Goal: Task Accomplishment & Management: Manage account settings

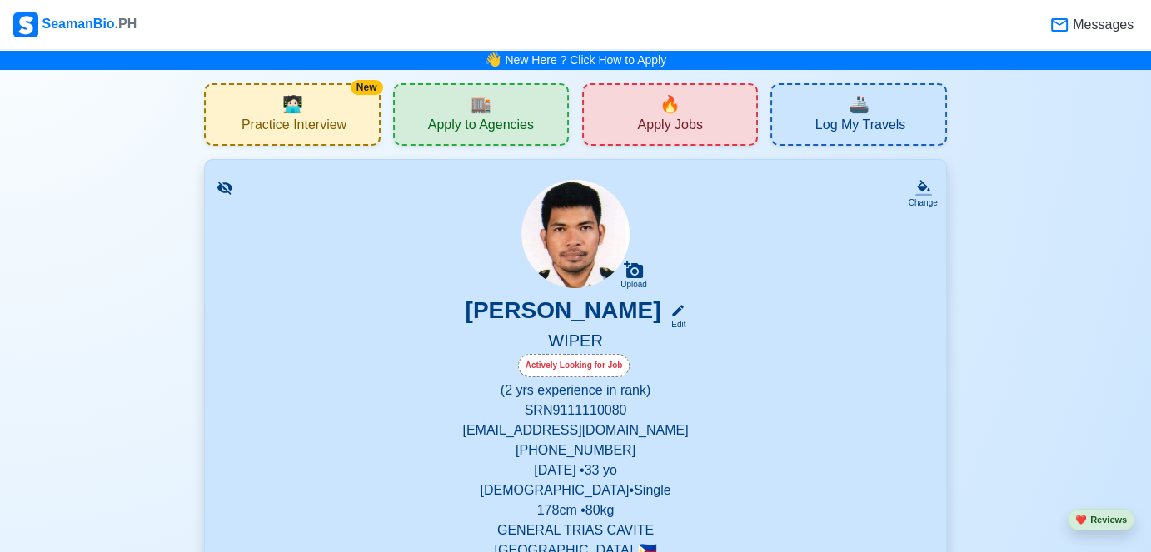
click at [633, 112] on div "🔥 Apply Jobs" at bounding box center [670, 114] width 176 height 62
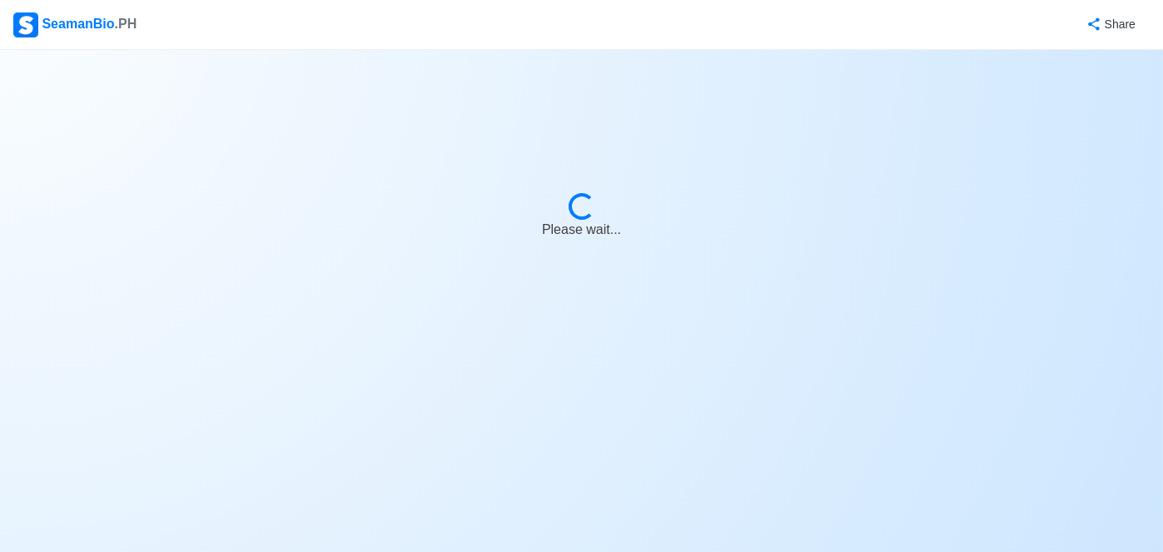
select select "Wiper"
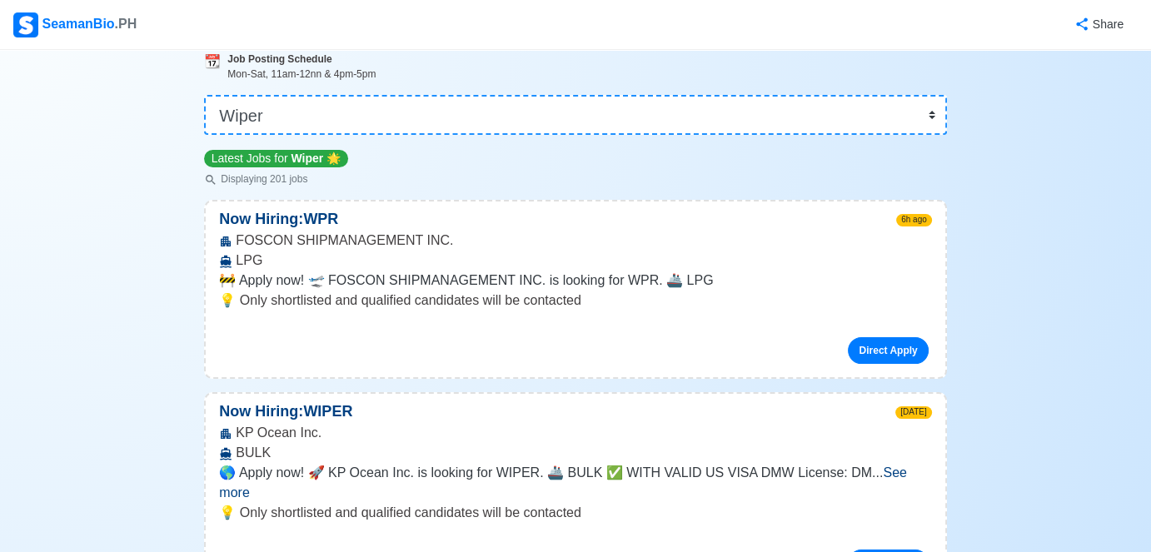
scroll to position [167, 0]
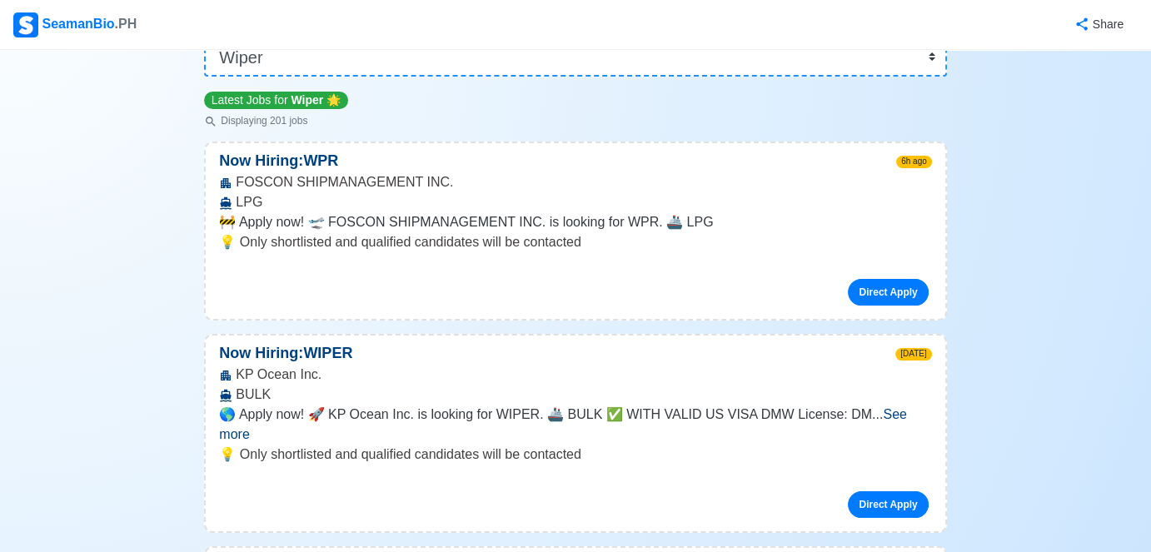
click at [895, 410] on span "See more" at bounding box center [562, 424] width 687 height 34
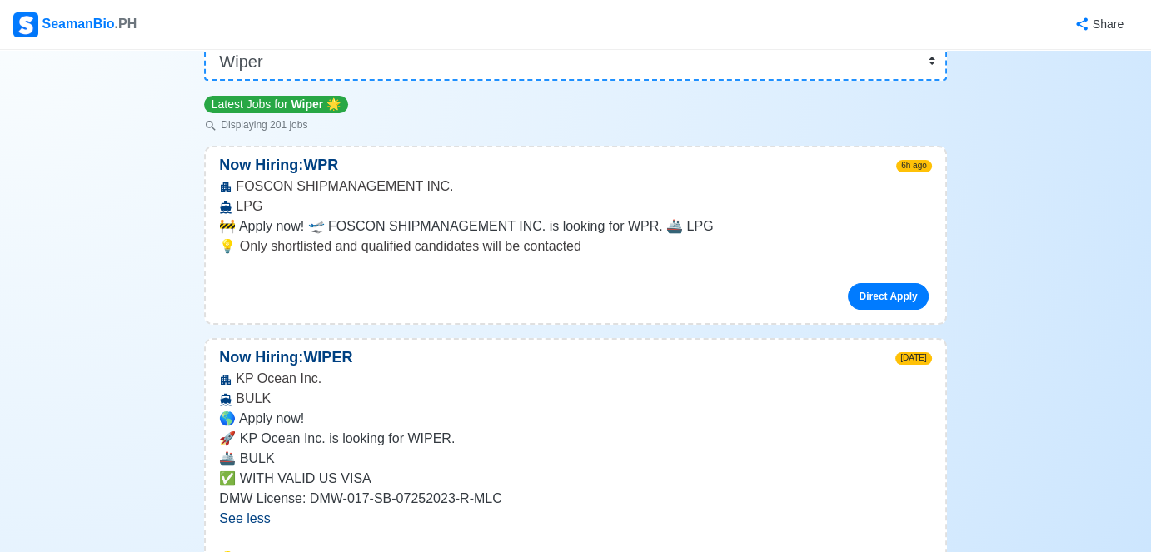
scroll to position [0, 0]
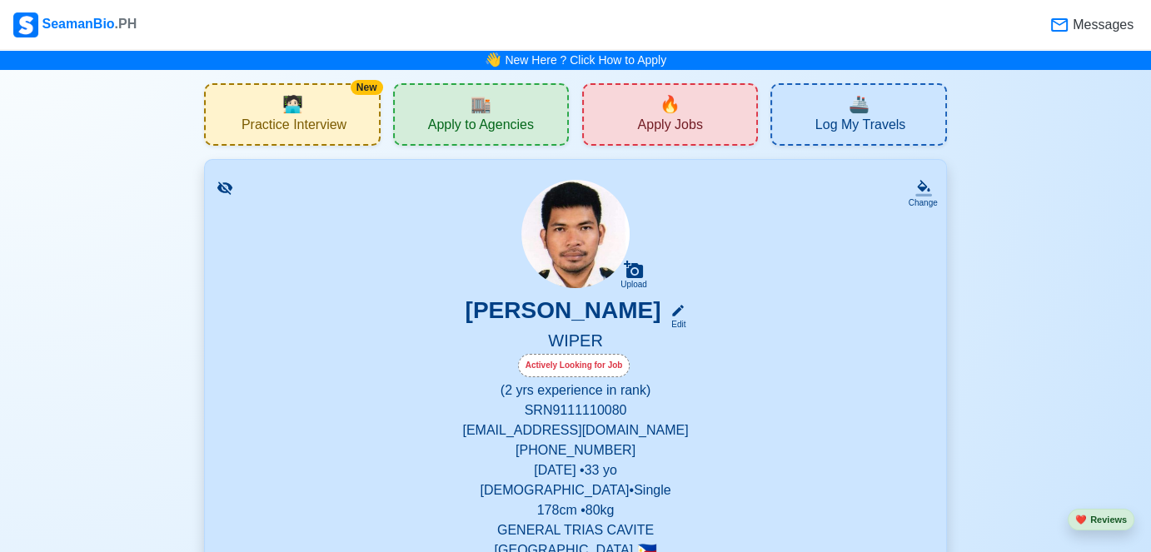
click at [448, 110] on div "🏬 Apply to Agencies" at bounding box center [481, 114] width 176 height 62
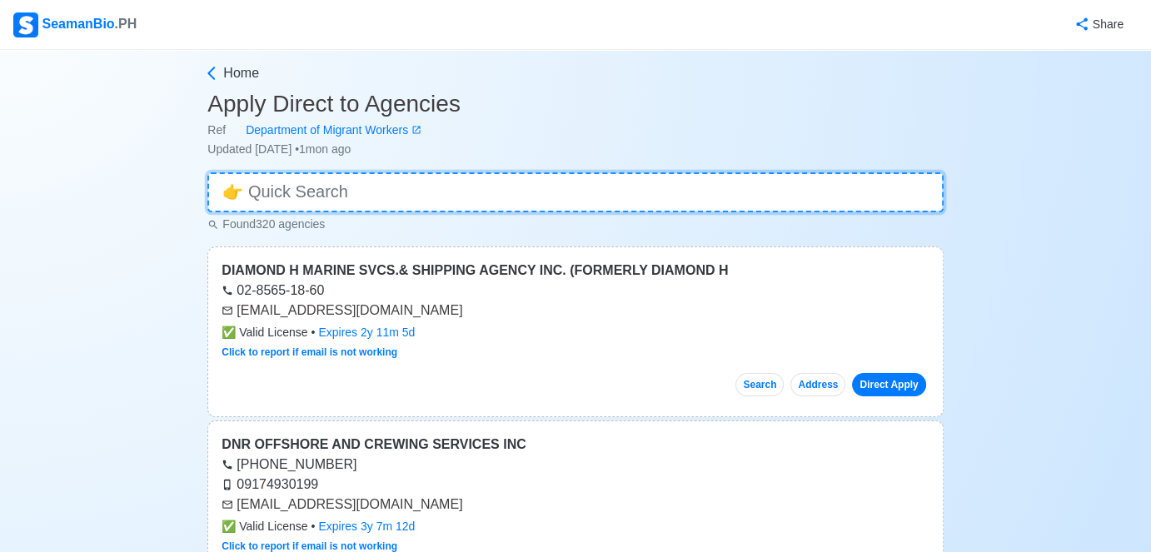
click at [284, 197] on input at bounding box center [574, 192] width 735 height 40
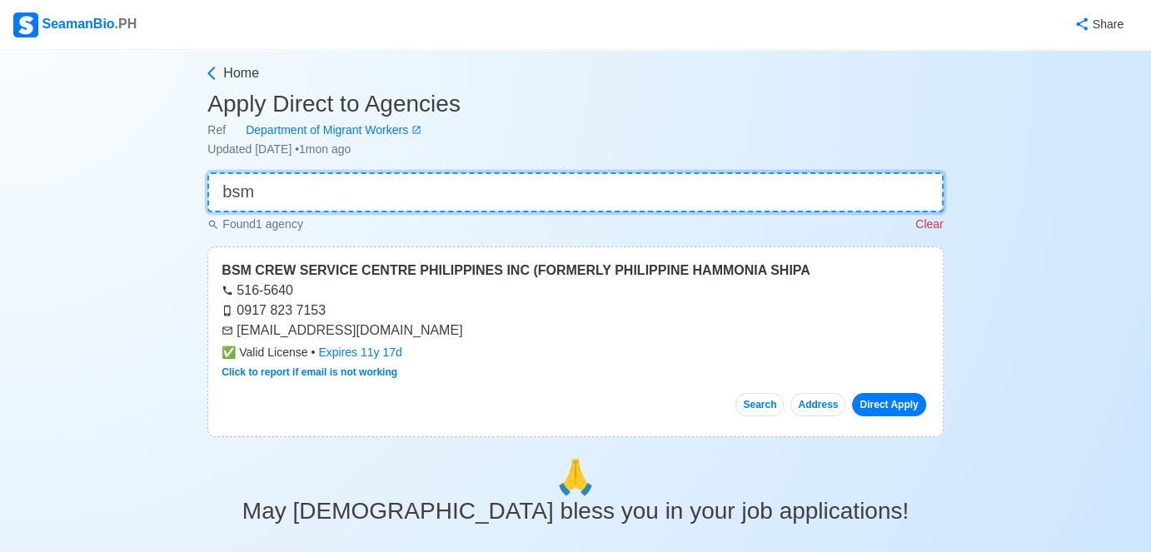
type input "bsm"
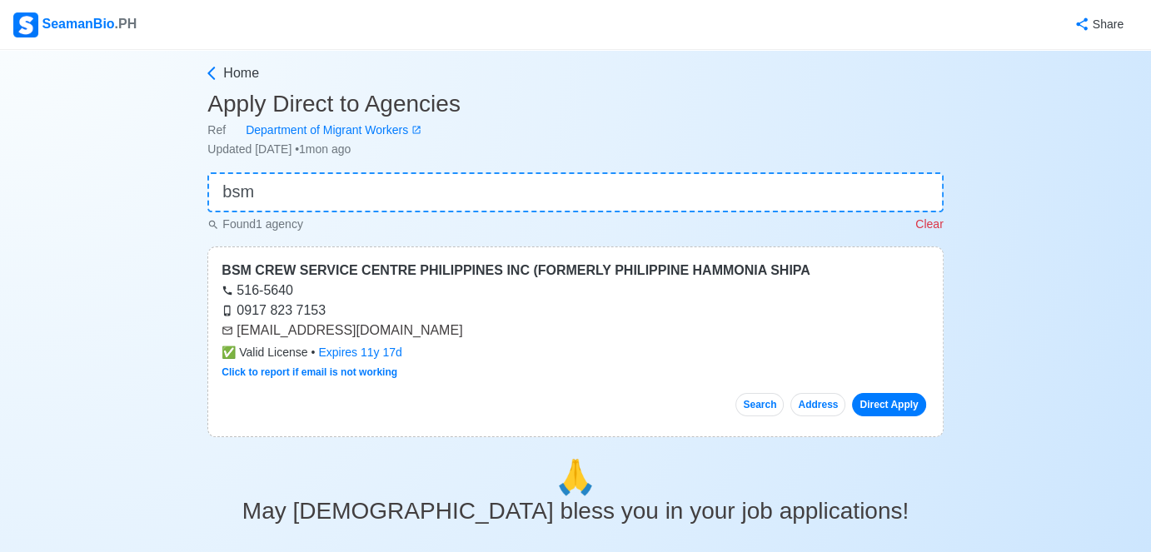
drag, startPoint x: 237, startPoint y: 326, endPoint x: 473, endPoint y: 331, distance: 235.7
click at [473, 331] on div "[EMAIL_ADDRESS][DOMAIN_NAME]" at bounding box center [574, 331] width 707 height 20
copy div "[EMAIL_ADDRESS][DOMAIN_NAME]"
click at [44, 13] on div "SeamanBio .PH" at bounding box center [74, 24] width 123 height 25
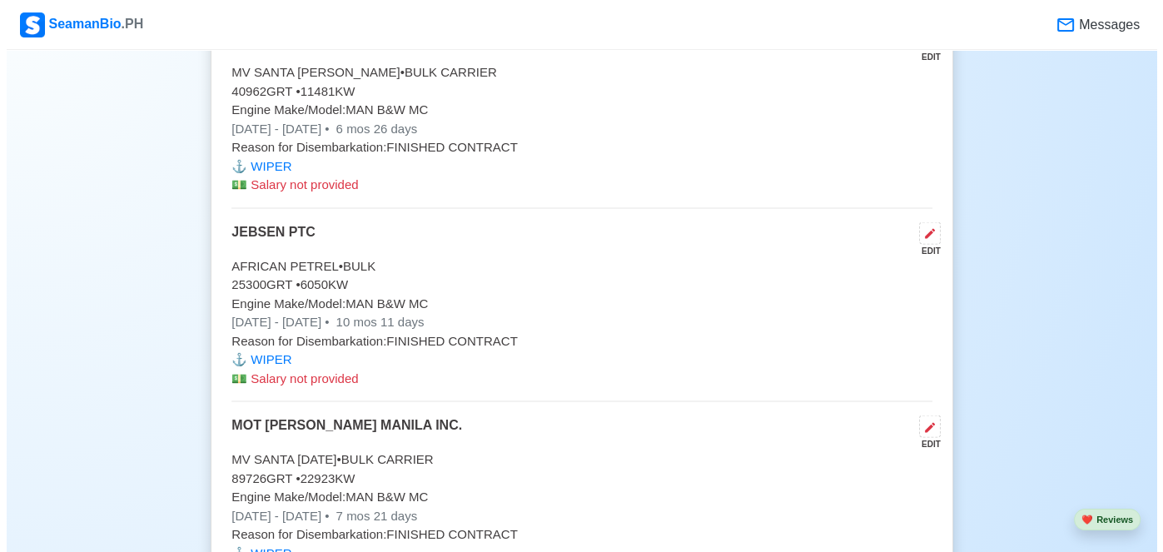
scroll to position [3497, 0]
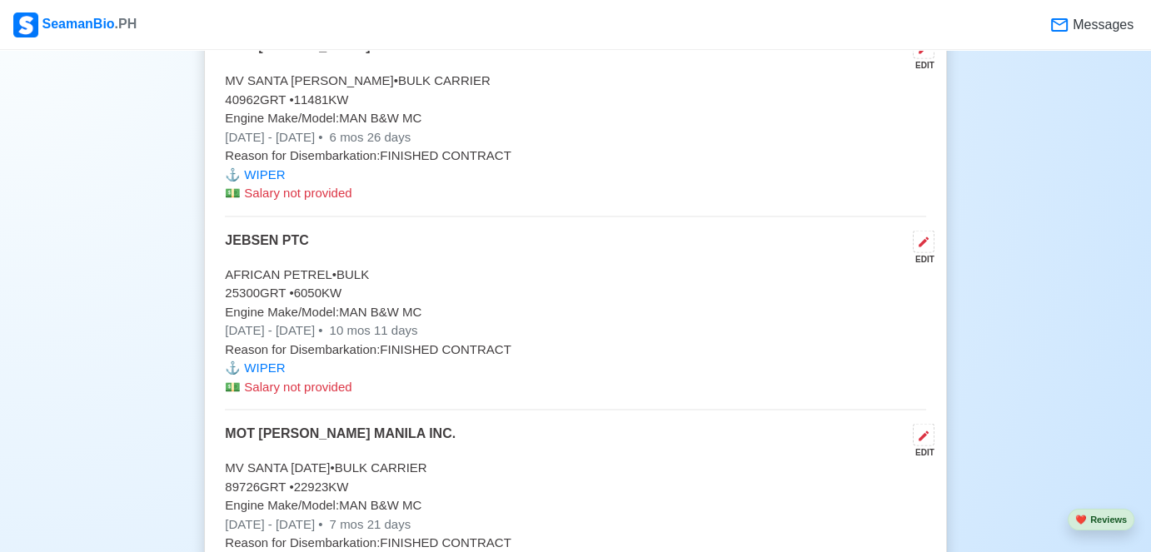
click at [926, 253] on div "EDIT" at bounding box center [920, 259] width 28 height 12
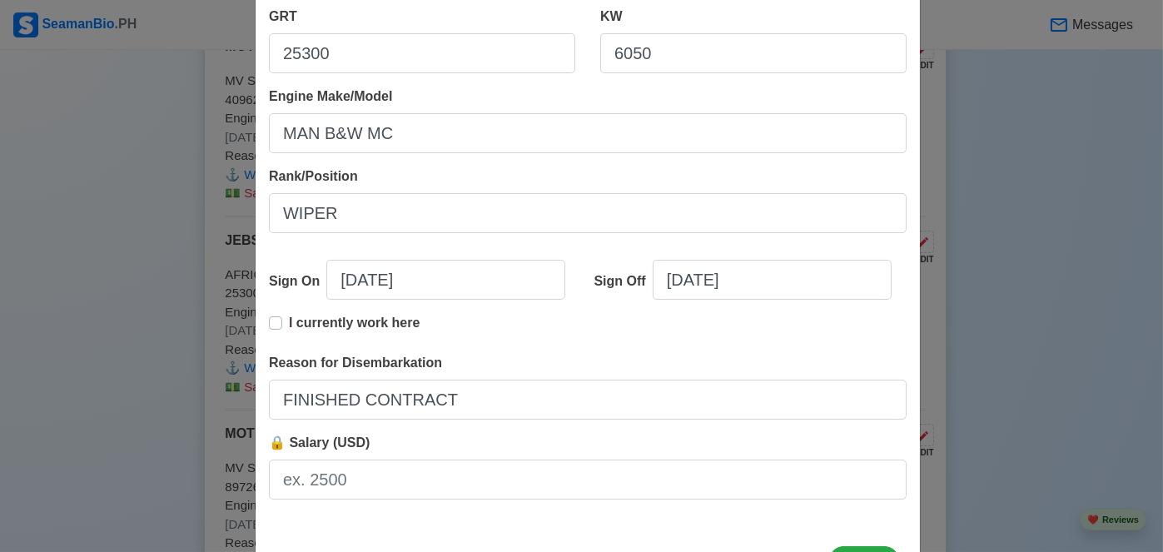
scroll to position [333, 0]
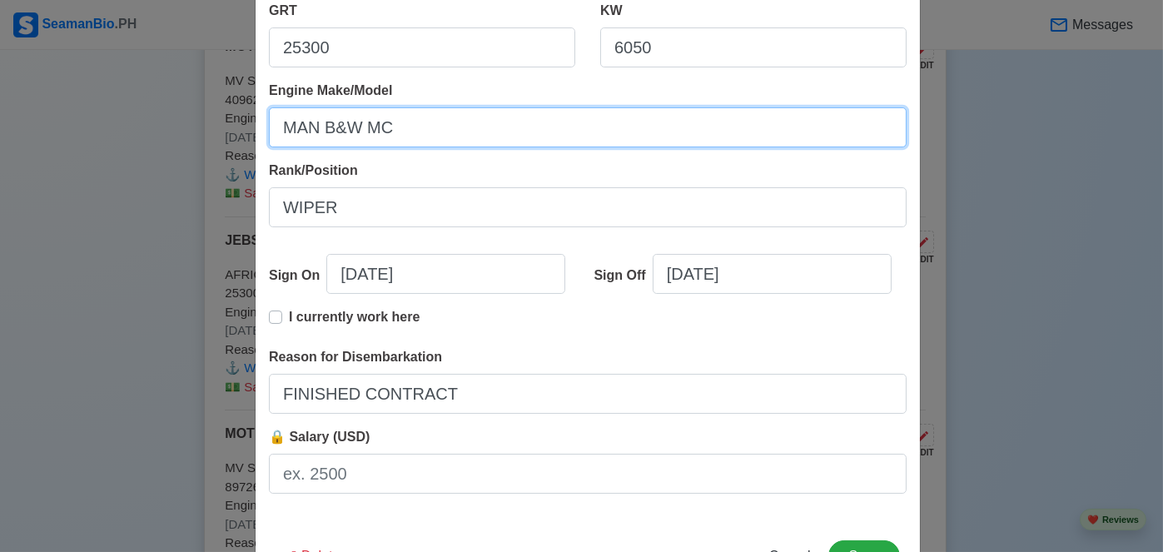
click at [398, 128] on input "MAN B&W MC" at bounding box center [588, 127] width 638 height 40
click at [396, 127] on input "MAN B&W MC" at bounding box center [588, 127] width 638 height 40
drag, startPoint x: 400, startPoint y: 128, endPoint x: 235, endPoint y: 133, distance: 165.8
click at [235, 133] on div "Edit Experience Shipping Agency JEBSEN PTC Vessel Name AFRICAN PETREL Type BULK…" at bounding box center [581, 276] width 1163 height 552
click at [423, 125] on input "MAN B&W M" at bounding box center [588, 127] width 638 height 40
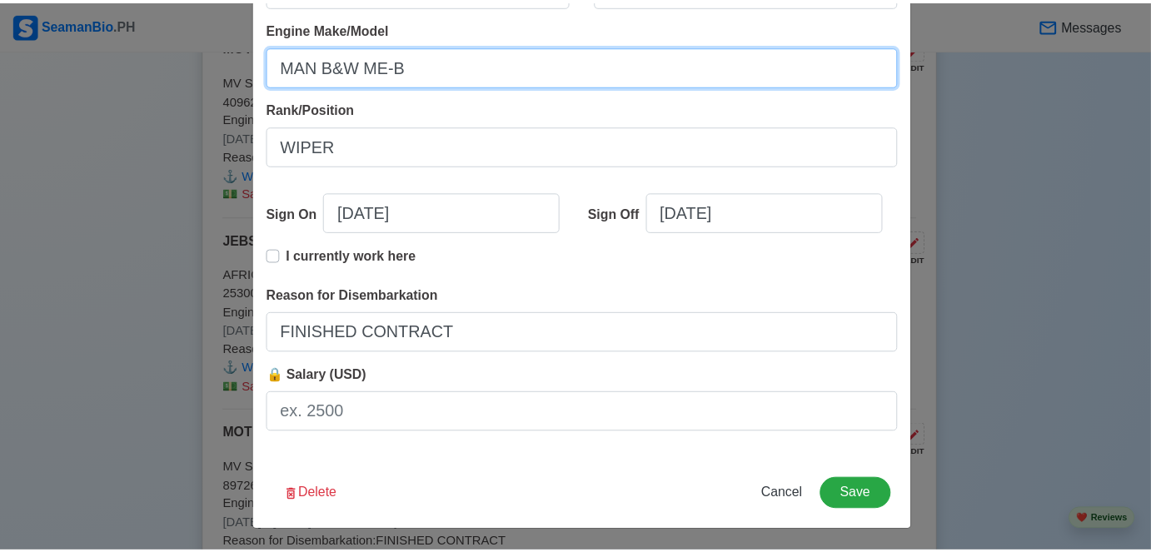
scroll to position [395, 0]
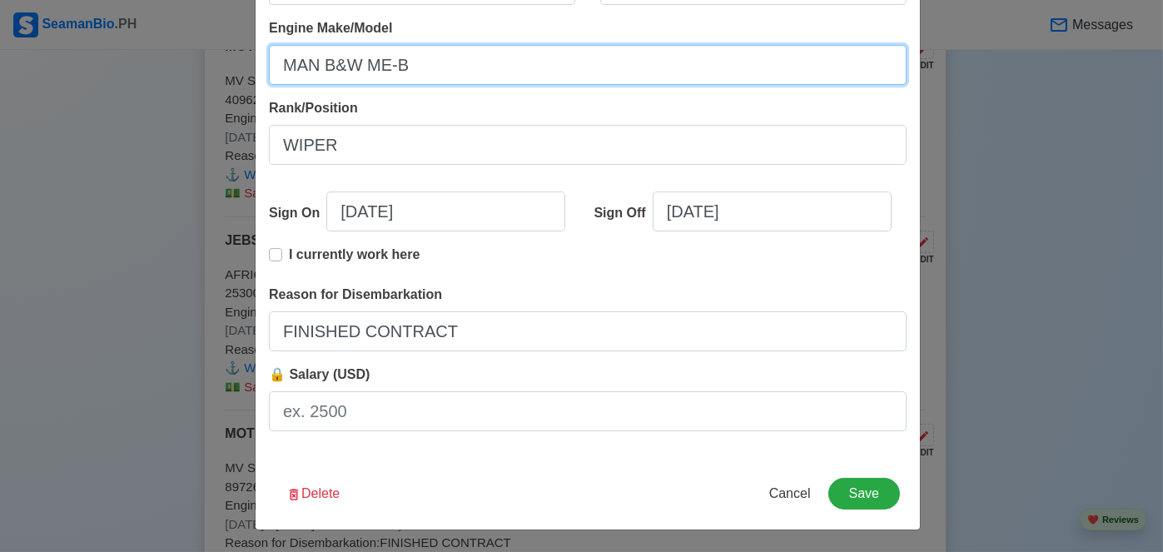
type input "MAN B&W ME-B"
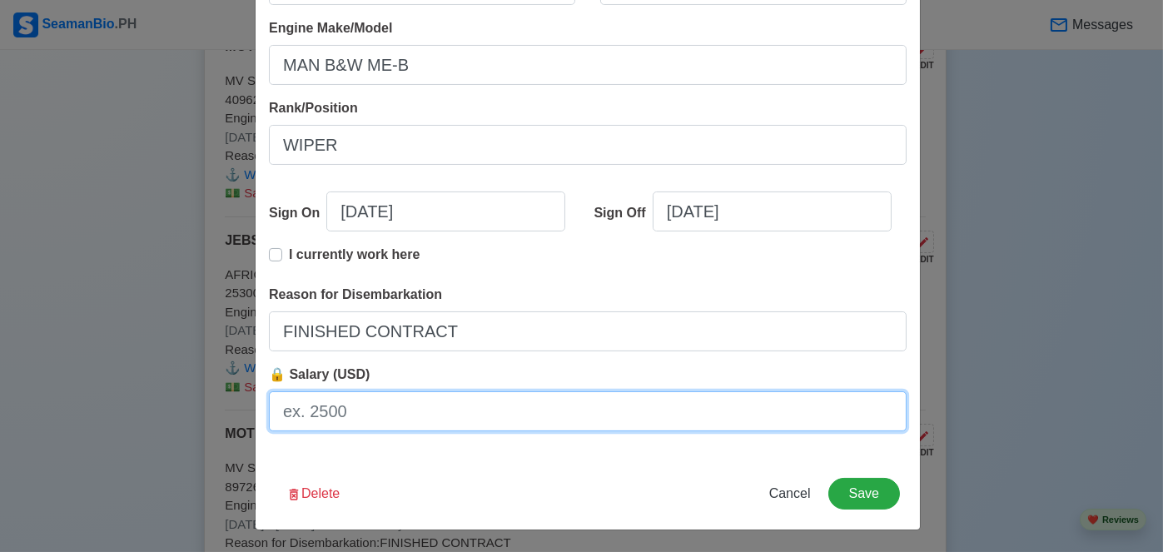
drag, startPoint x: 351, startPoint y: 411, endPoint x: 288, endPoint y: 410, distance: 62.5
click at [288, 410] on input "🔒 Salary (USD)" at bounding box center [588, 411] width 638 height 40
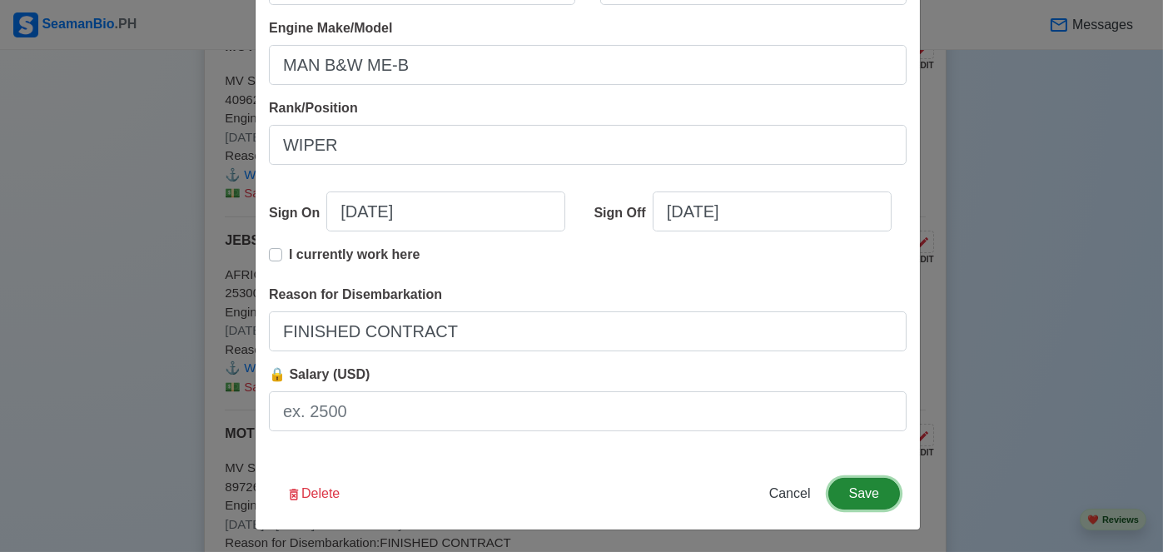
click at [853, 495] on button "Save" at bounding box center [864, 494] width 72 height 32
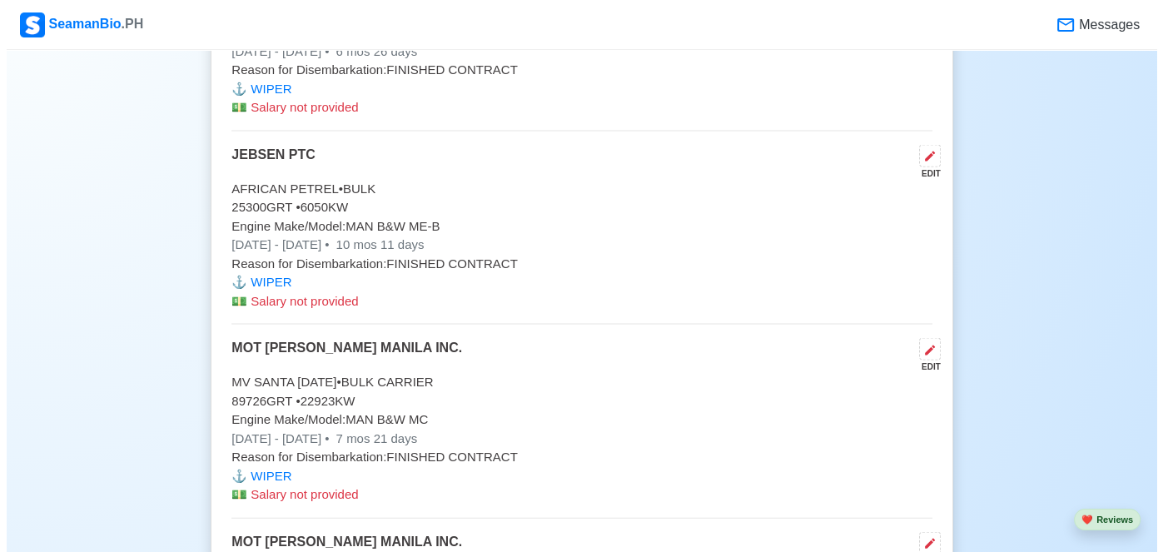
scroll to position [3580, 0]
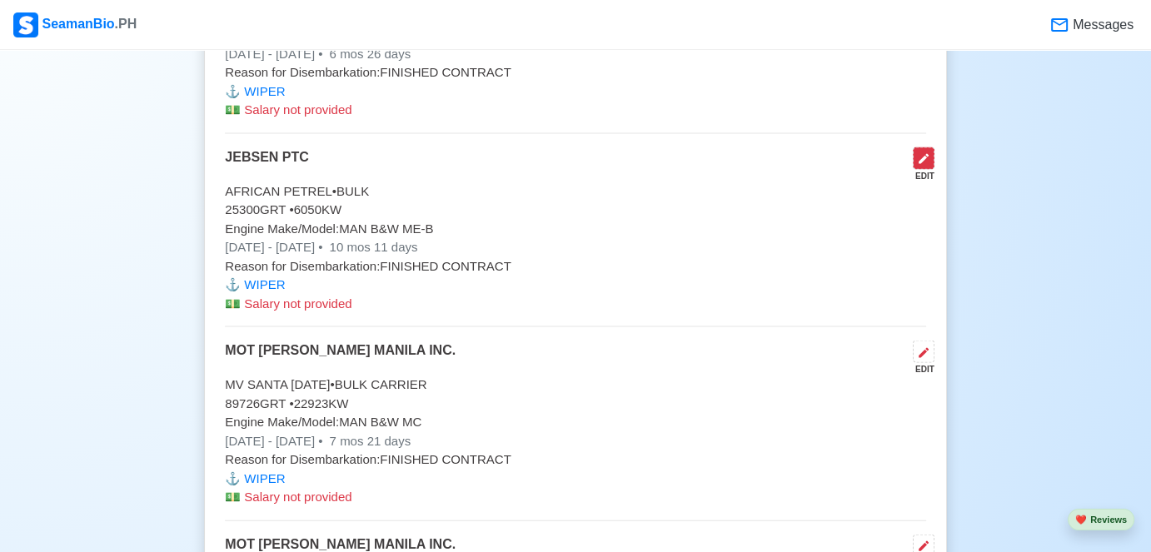
click at [921, 152] on icon at bounding box center [923, 158] width 13 height 13
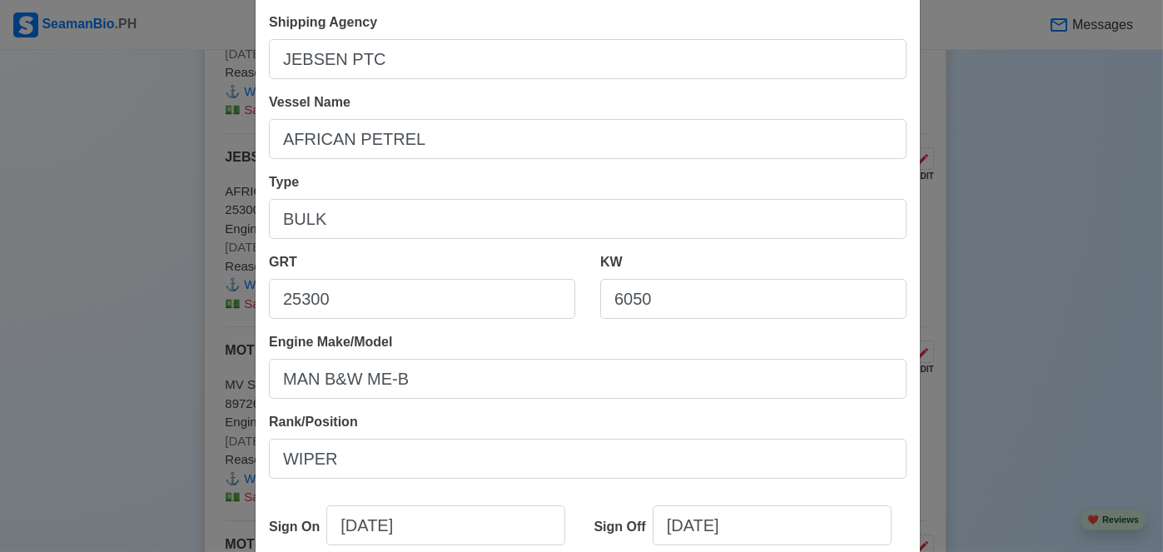
scroll to position [83, 0]
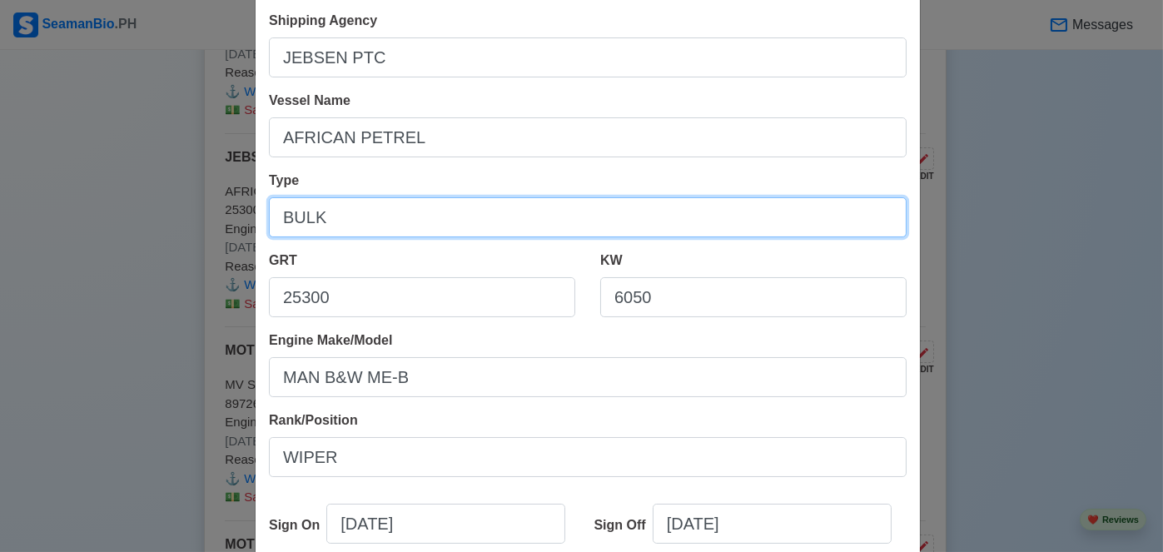
drag, startPoint x: 445, startPoint y: 213, endPoint x: 248, endPoint y: 207, distance: 197.4
click at [256, 207] on div "Shipping Agency JEBSEN PTC Vessel Name AFRICAN PETREL Type BULK GRT 25300 KW 60…" at bounding box center [588, 384] width 664 height 773
type input "l"
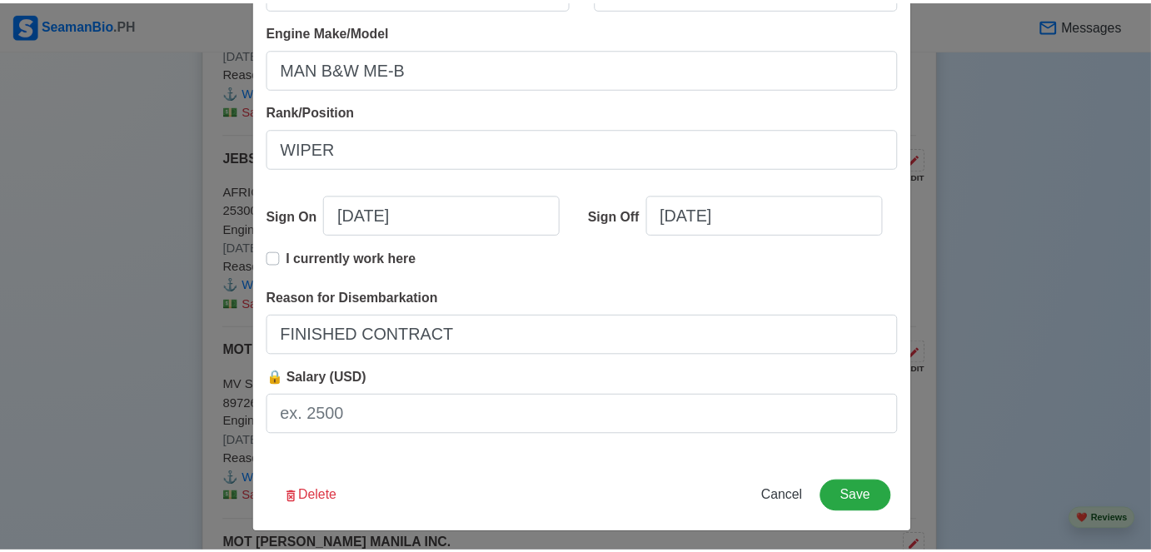
scroll to position [395, 0]
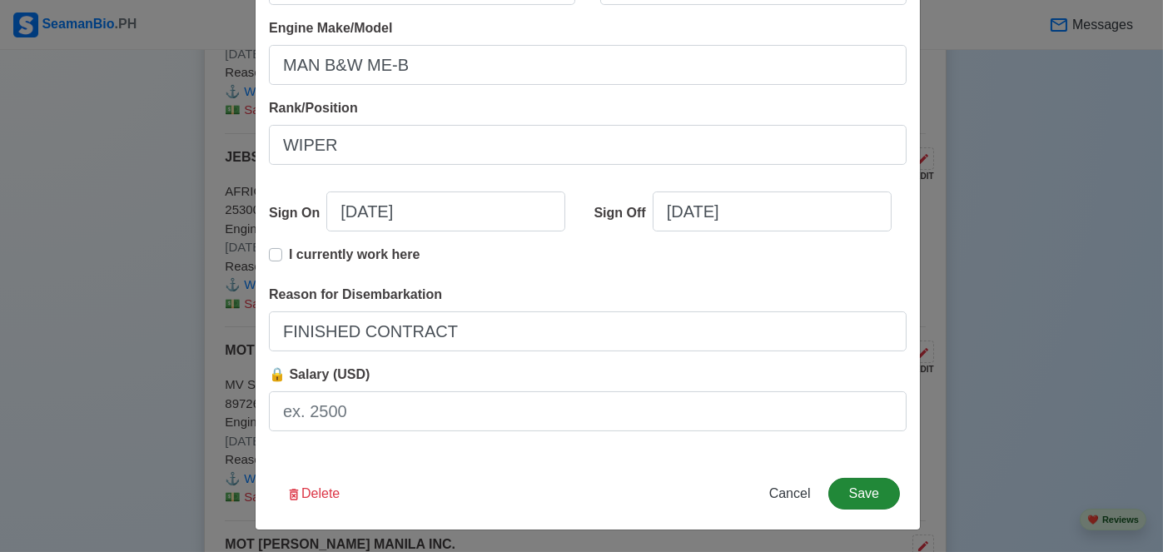
type input "LOGBULK"
click at [857, 491] on button "Save" at bounding box center [864, 494] width 72 height 32
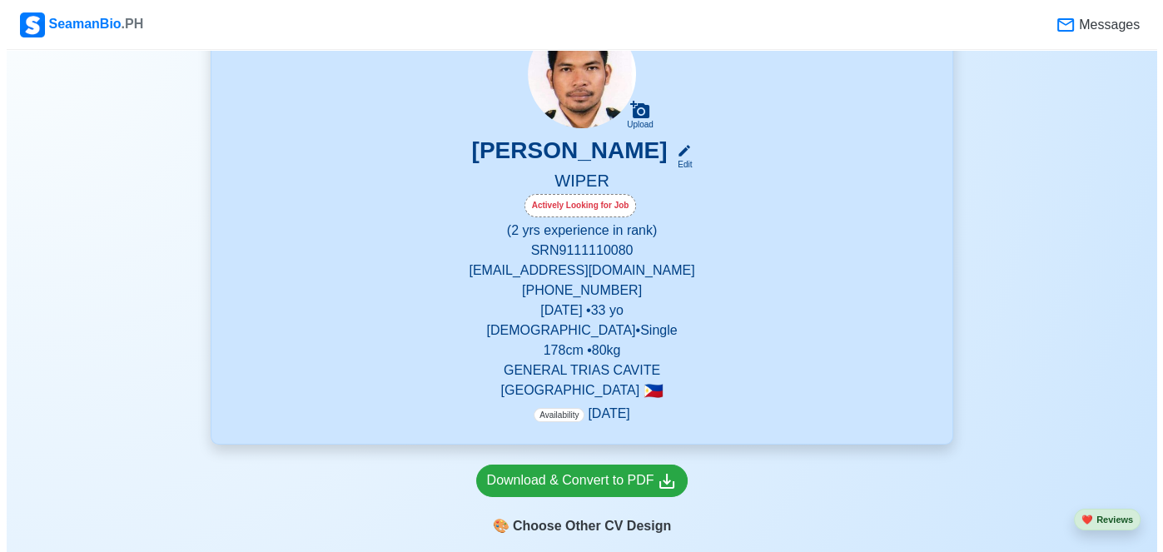
scroll to position [167, 0]
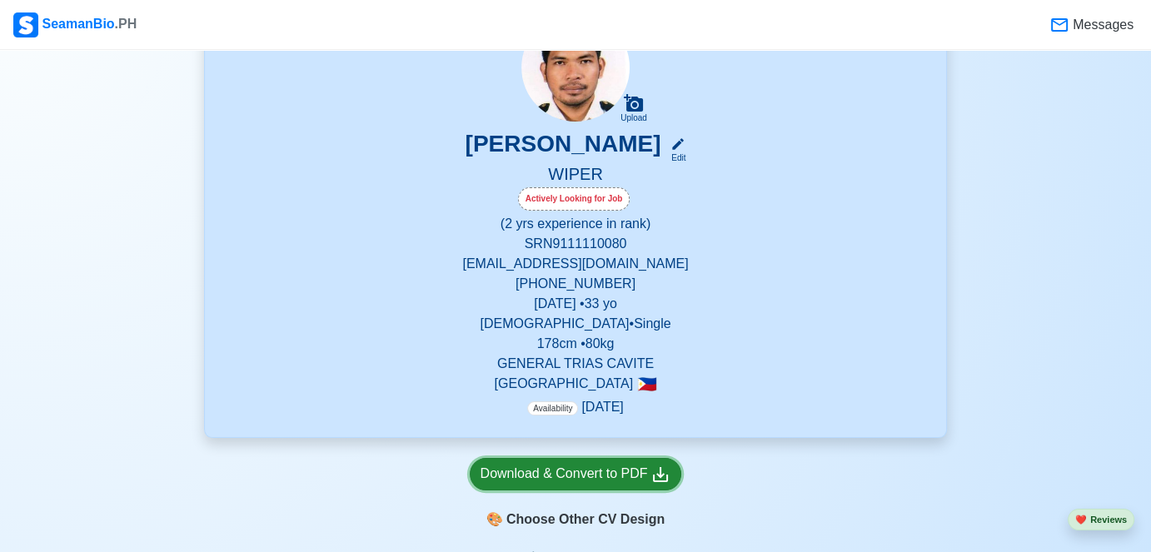
click at [619, 468] on div "Download & Convert to PDF" at bounding box center [575, 474] width 191 height 21
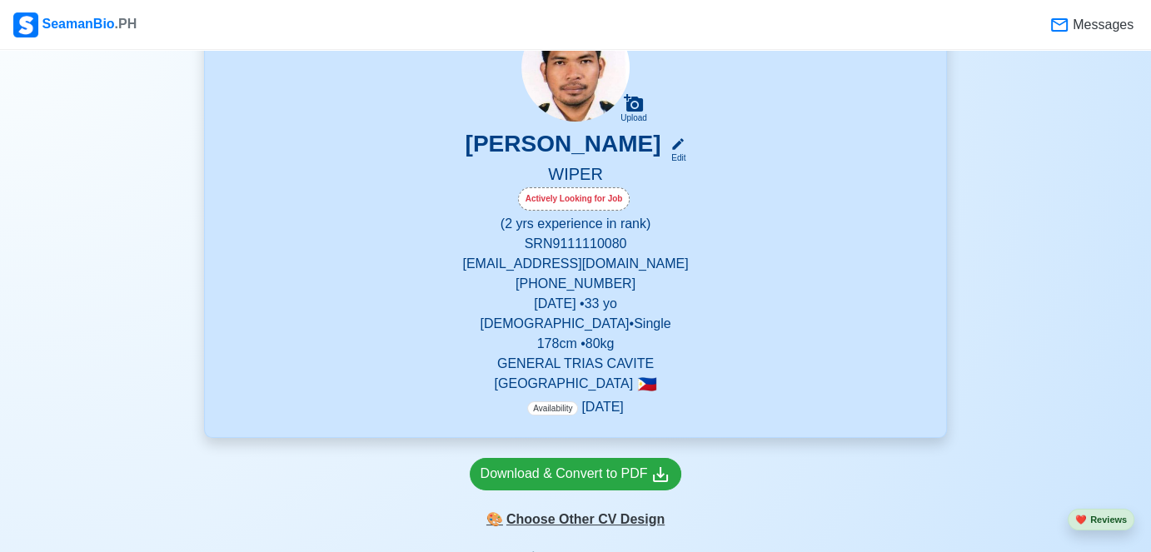
click at [623, 522] on div "🎨 Choose Other CV Design" at bounding box center [576, 520] width 212 height 32
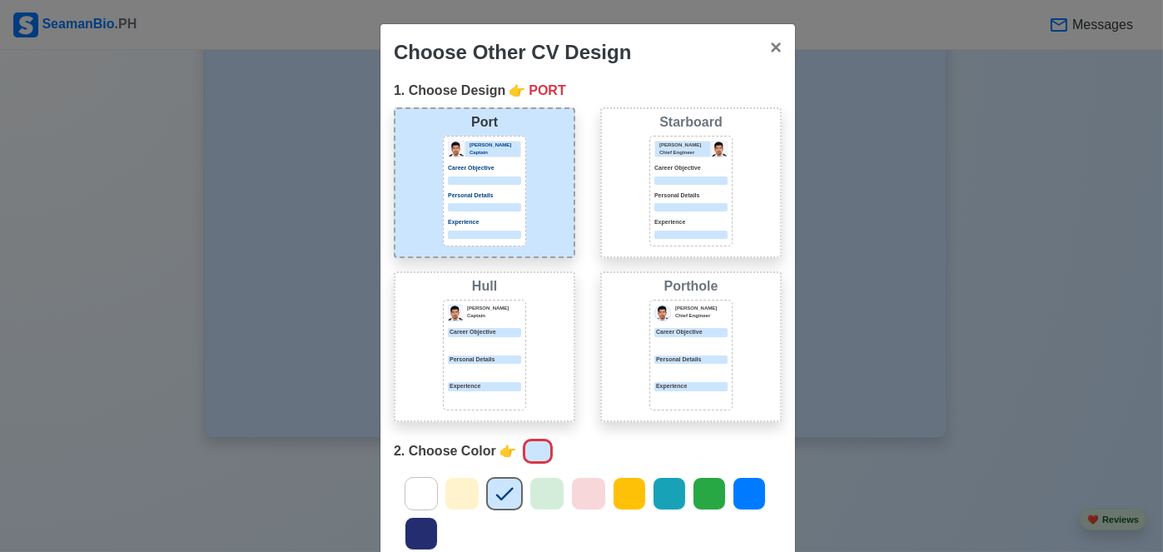
click at [684, 335] on div "Career Objective" at bounding box center [690, 338] width 73 height 21
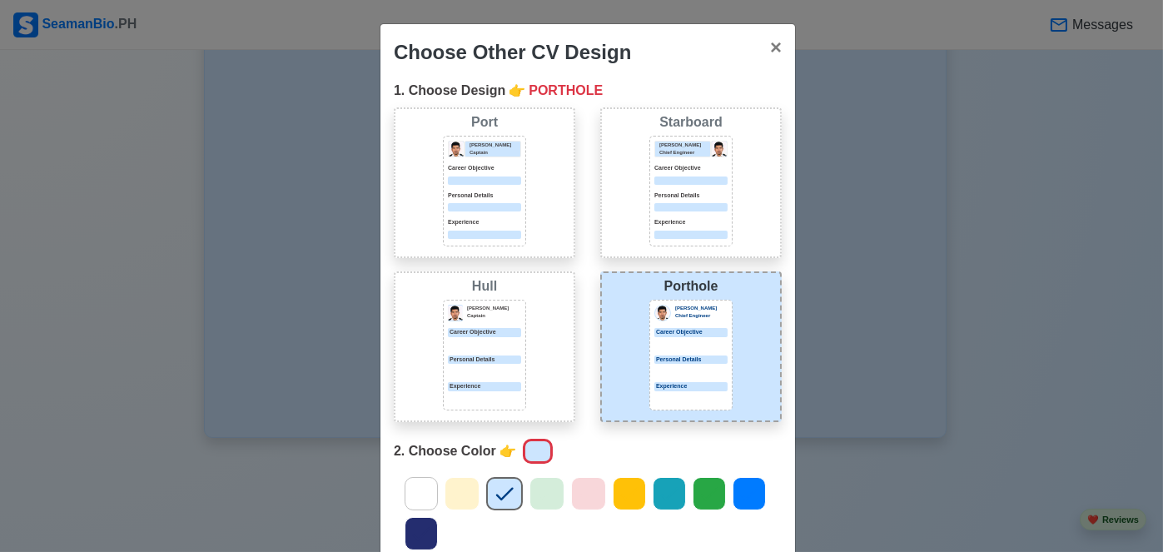
click at [416, 523] on icon at bounding box center [421, 533] width 25 height 25
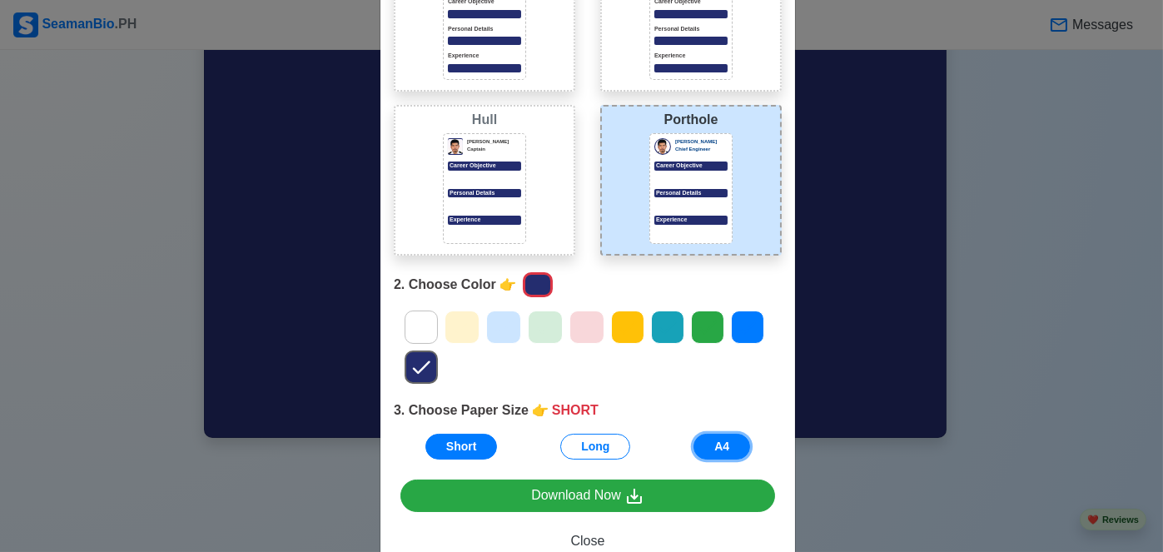
click at [727, 449] on button "A4" at bounding box center [722, 447] width 57 height 26
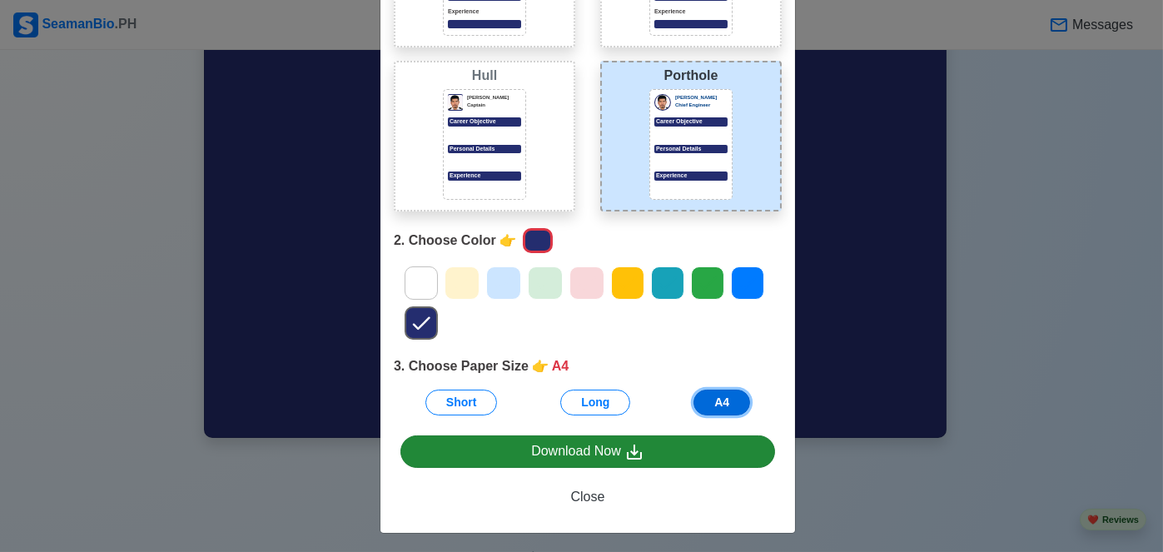
scroll to position [212, 0]
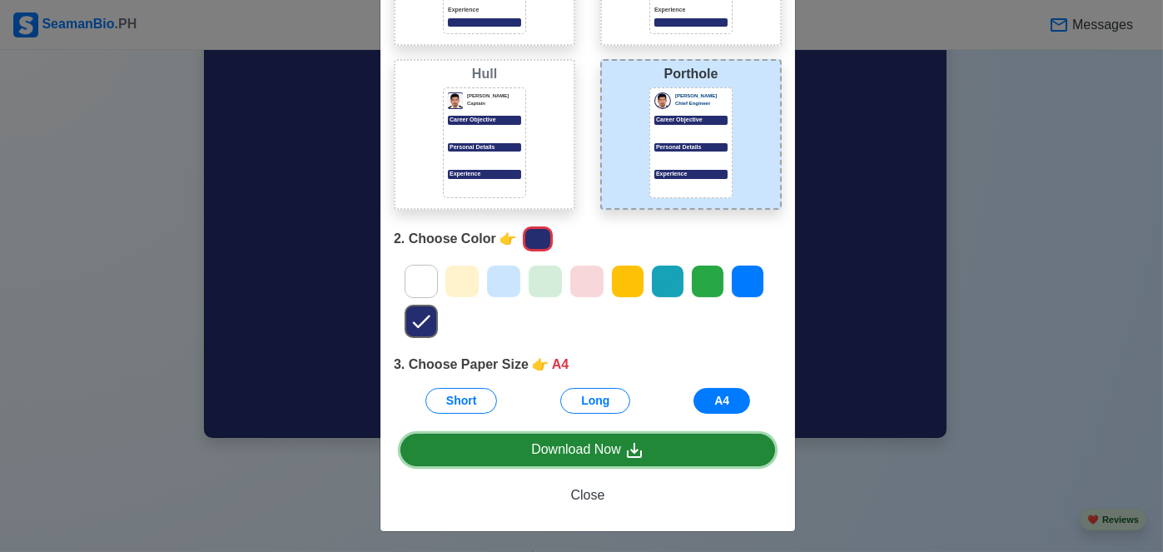
click at [610, 444] on div "Download Now" at bounding box center [587, 450] width 113 height 21
